Goal: Task Accomplishment & Management: Use online tool/utility

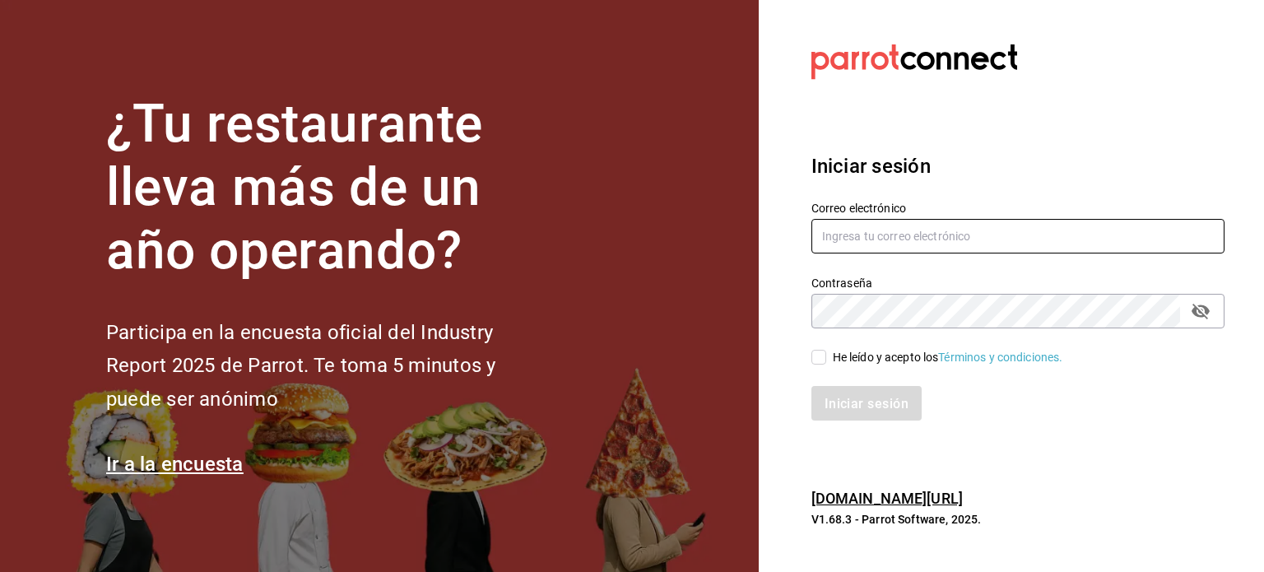
type input "[PERSON_NAME][EMAIL_ADDRESS][DOMAIN_NAME]"
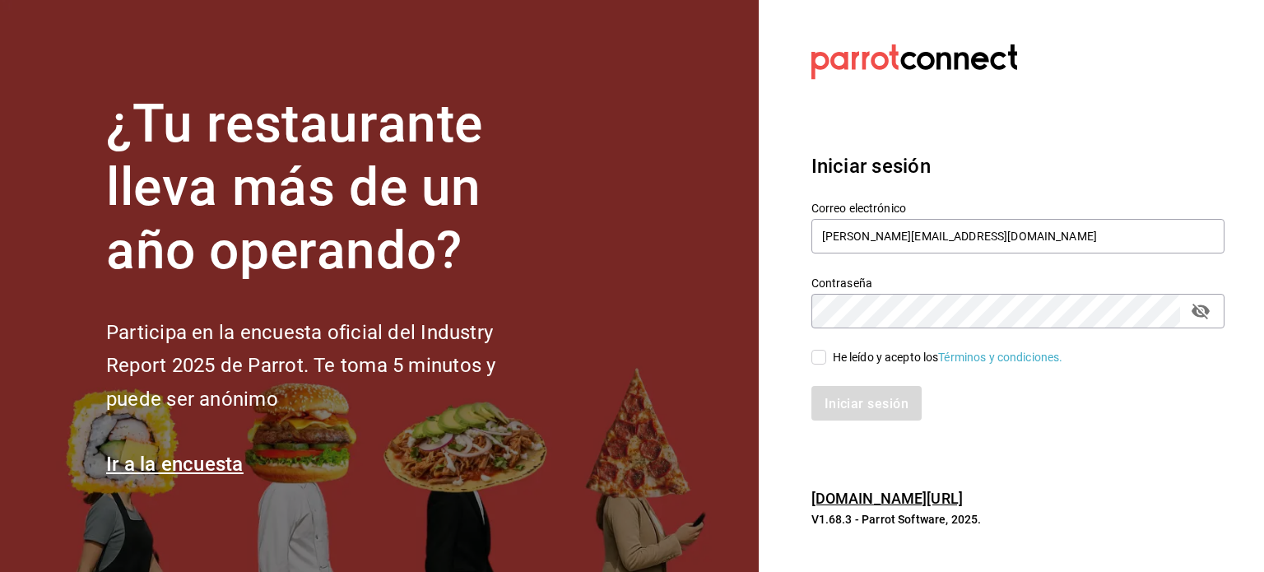
click at [819, 361] on input "He leído y acepto los Términos y condiciones." at bounding box center [818, 357] width 15 height 15
checkbox input "true"
click at [844, 398] on font "Iniciar sesión" at bounding box center [867, 403] width 84 height 16
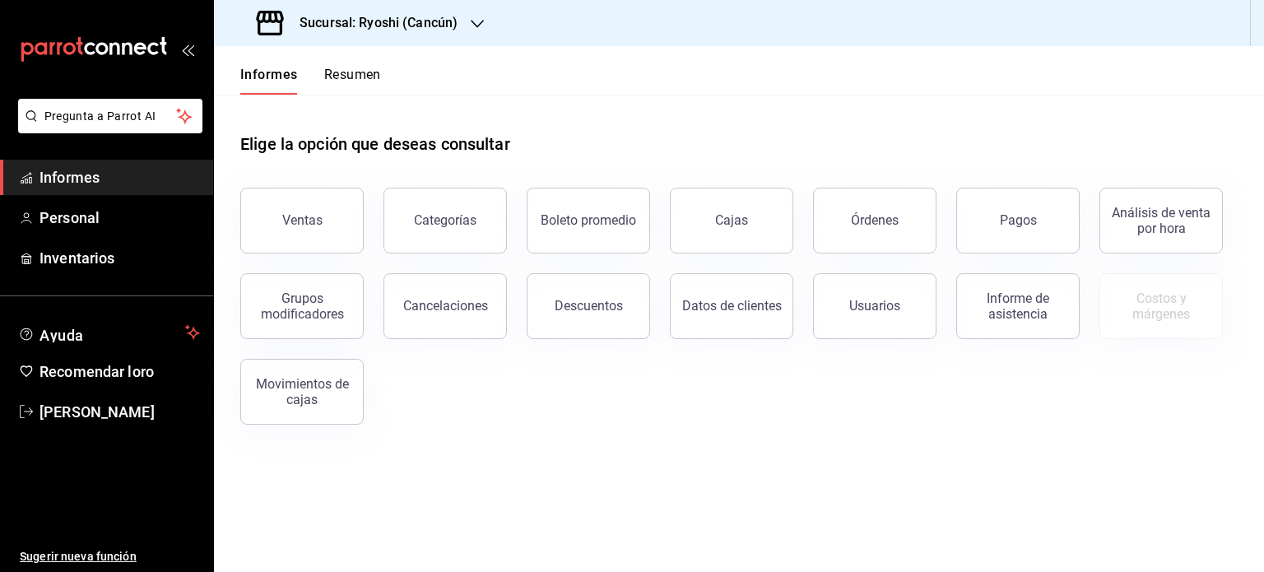
click at [429, 29] on font "Sucursal: Ryoshi (Cancún)" at bounding box center [378, 23] width 158 height 16
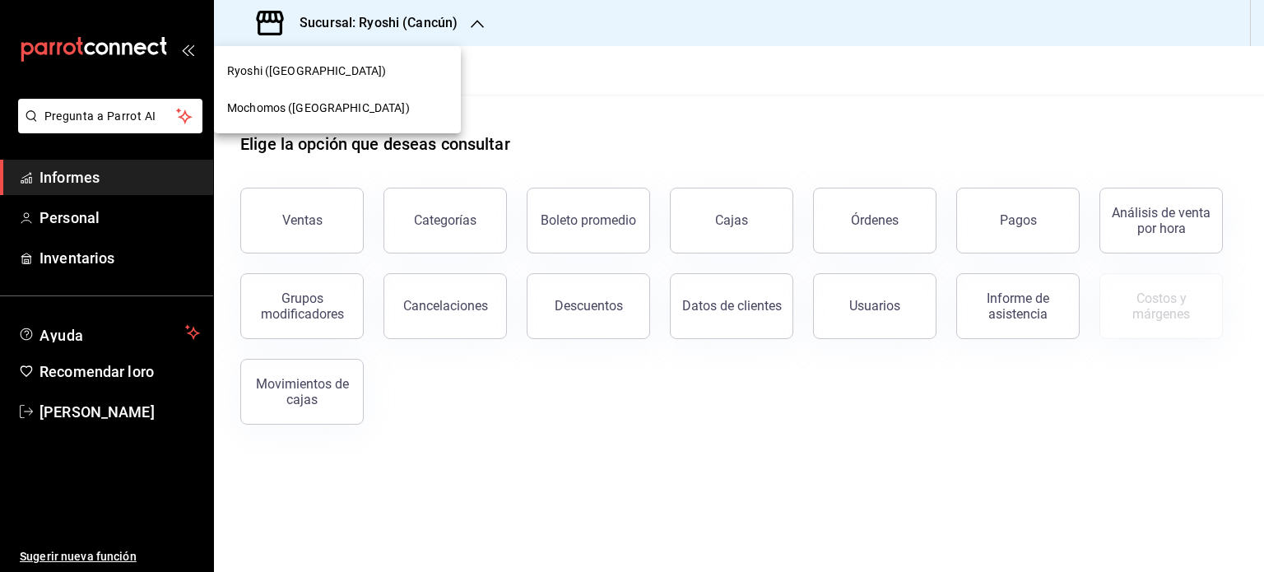
click at [352, 109] on div "Mochomos ([GEOGRAPHIC_DATA])" at bounding box center [337, 108] width 220 height 17
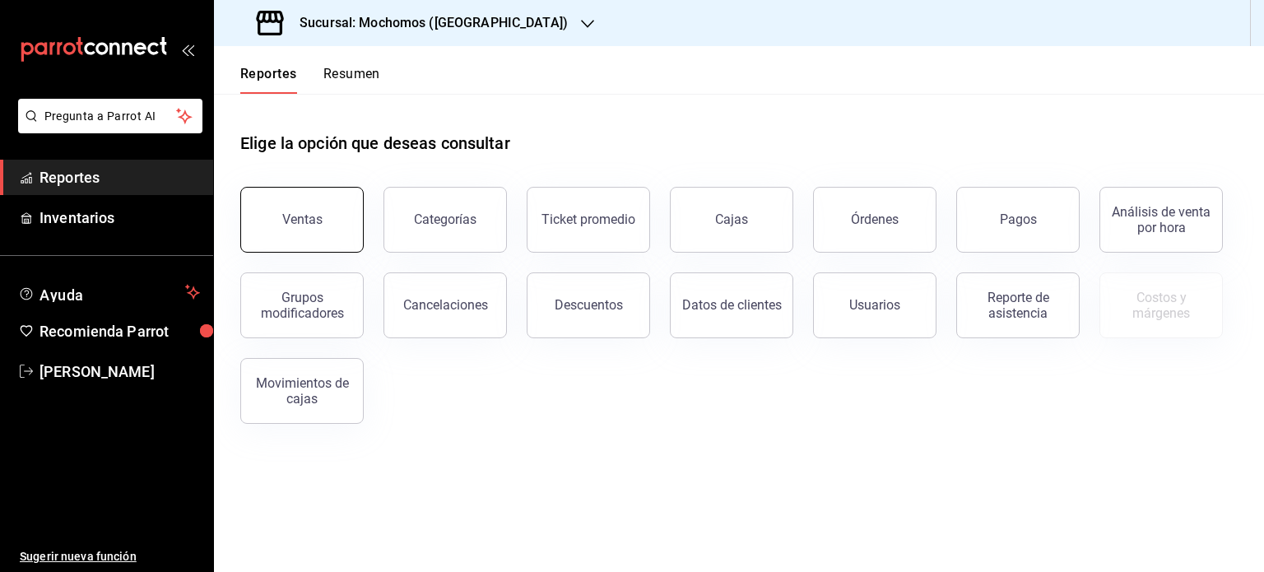
click at [341, 221] on button "Ventas" at bounding box center [301, 220] width 123 height 66
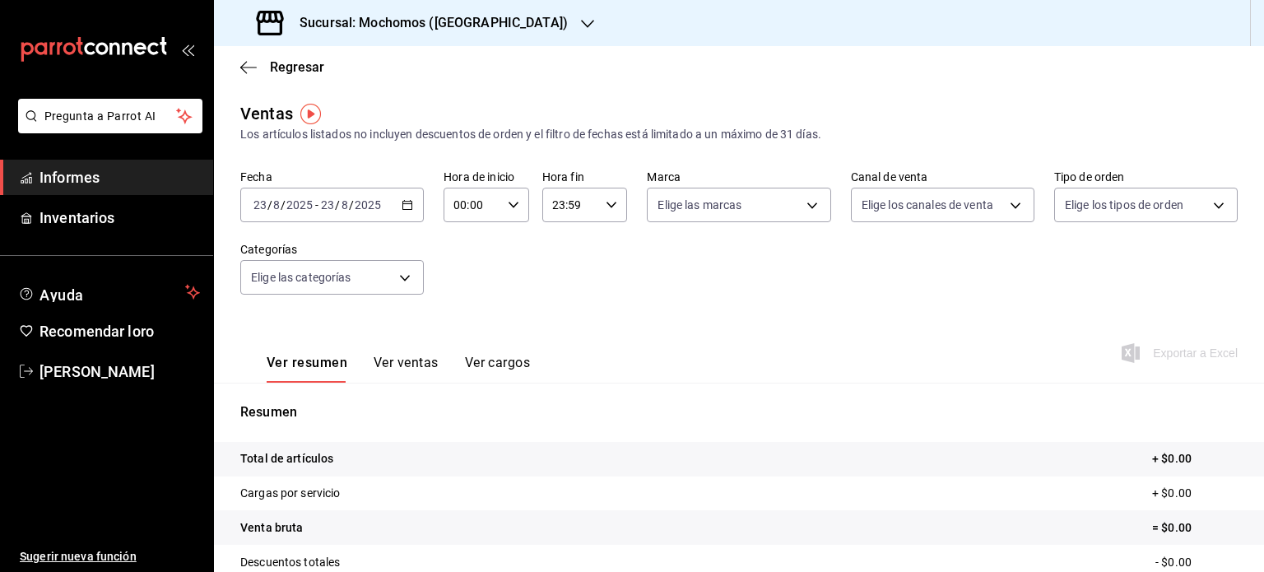
click at [792, 413] on p "Resumen" at bounding box center [738, 412] width 997 height 20
click at [411, 209] on icon "button" at bounding box center [407, 205] width 12 height 12
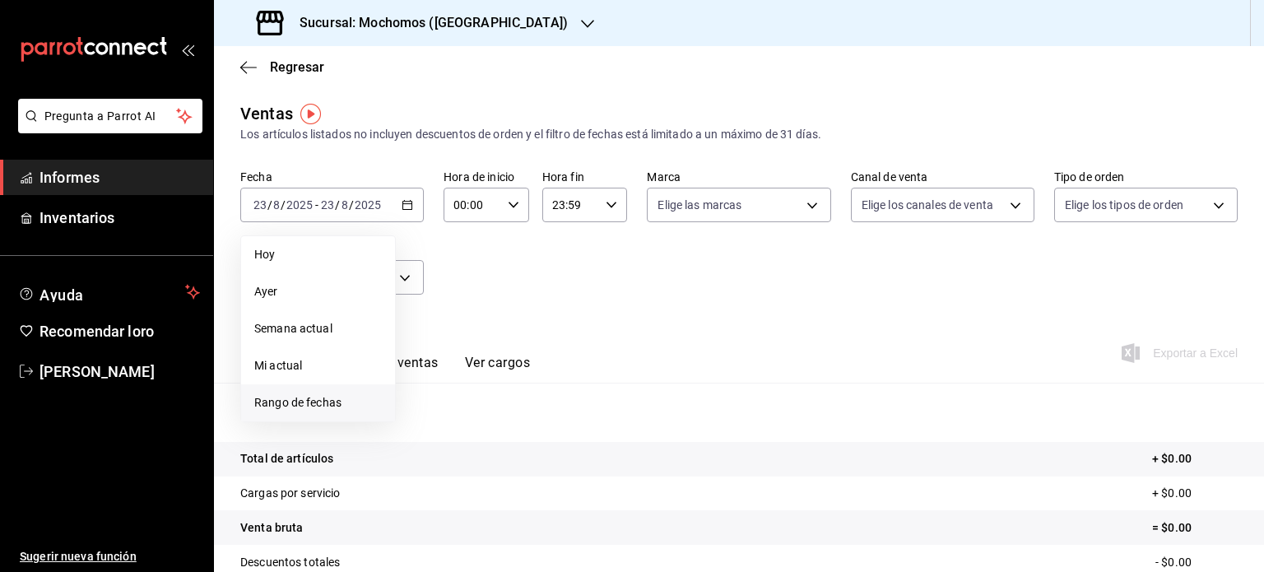
click at [319, 392] on li "Rango de fechas" at bounding box center [318, 402] width 154 height 37
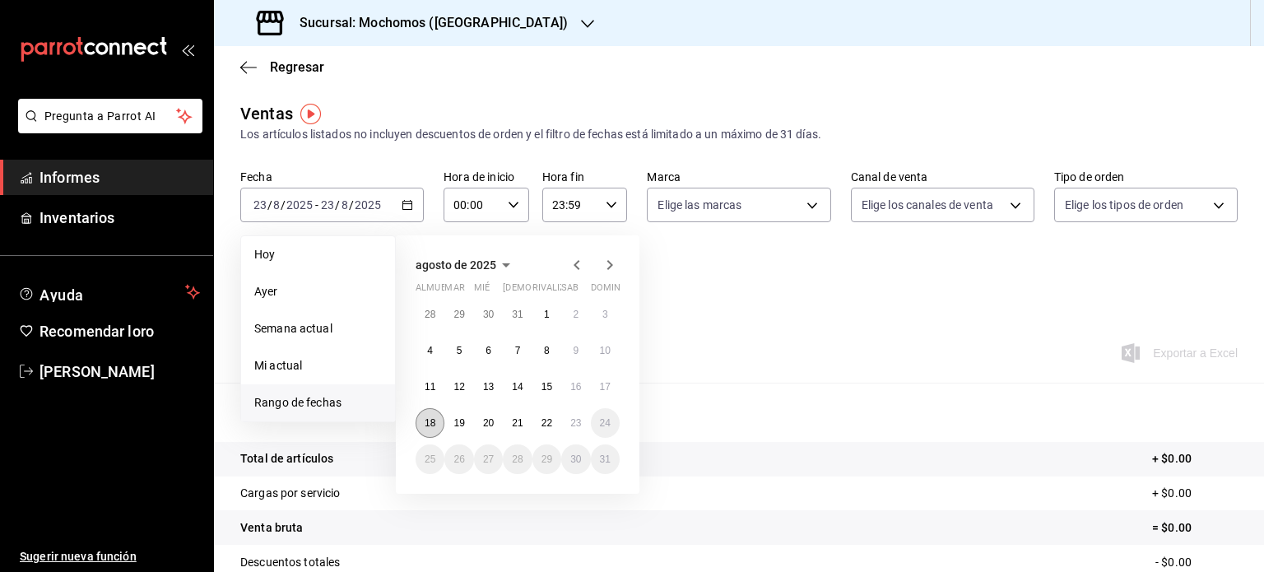
click at [431, 417] on font "18" at bounding box center [430, 423] width 11 height 12
click at [583, 429] on button "23" at bounding box center [575, 423] width 29 height 30
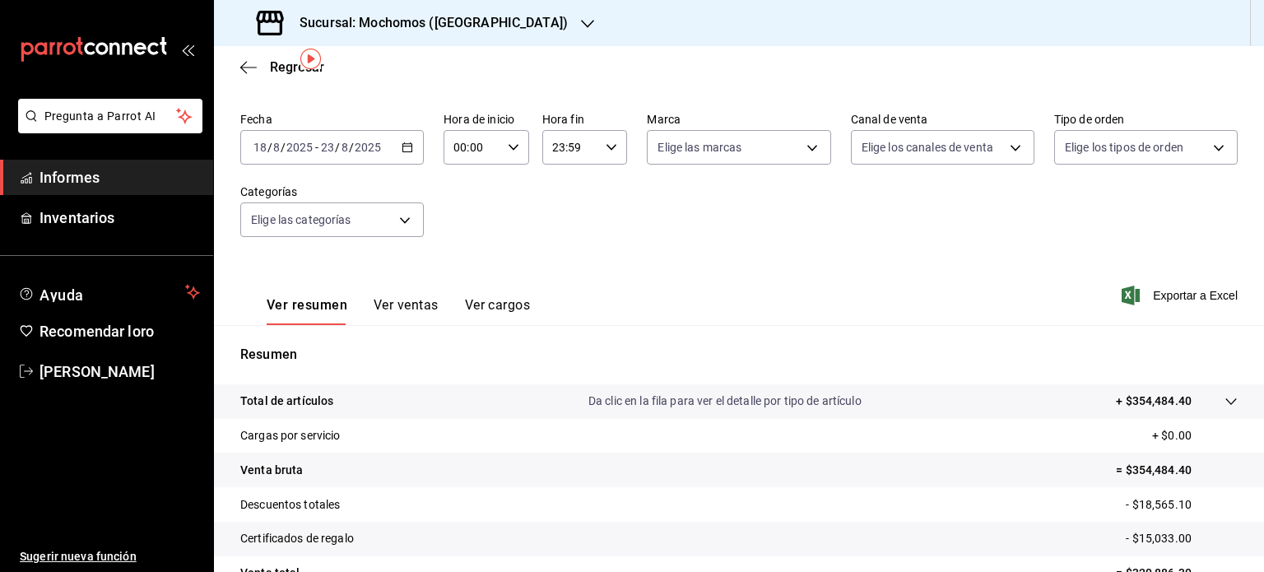
scroll to position [55, 0]
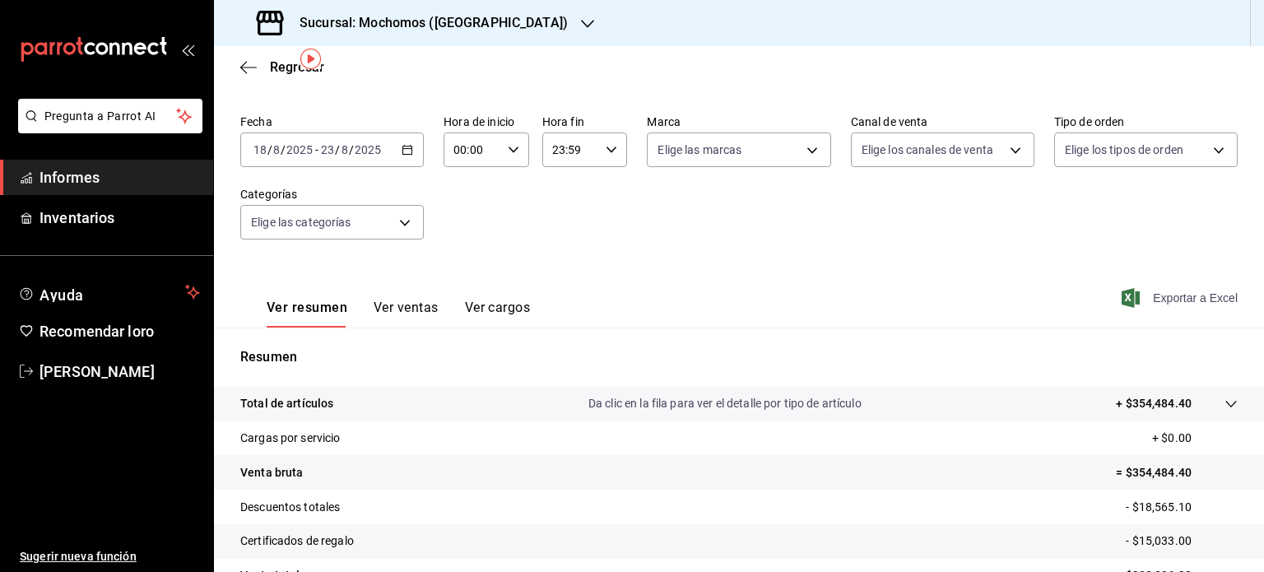
click at [1153, 302] on font "Exportar a Excel" at bounding box center [1195, 297] width 85 height 13
